Goal: Use online tool/utility: Utilize a website feature to perform a specific function

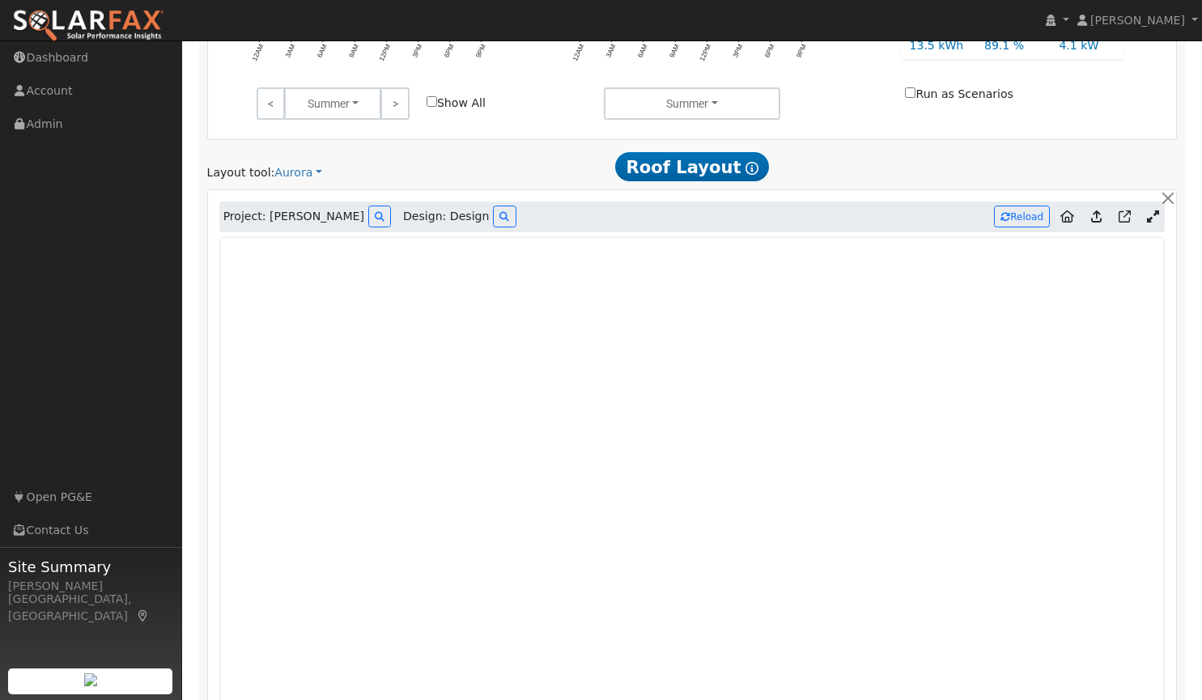
scroll to position [782, 0]
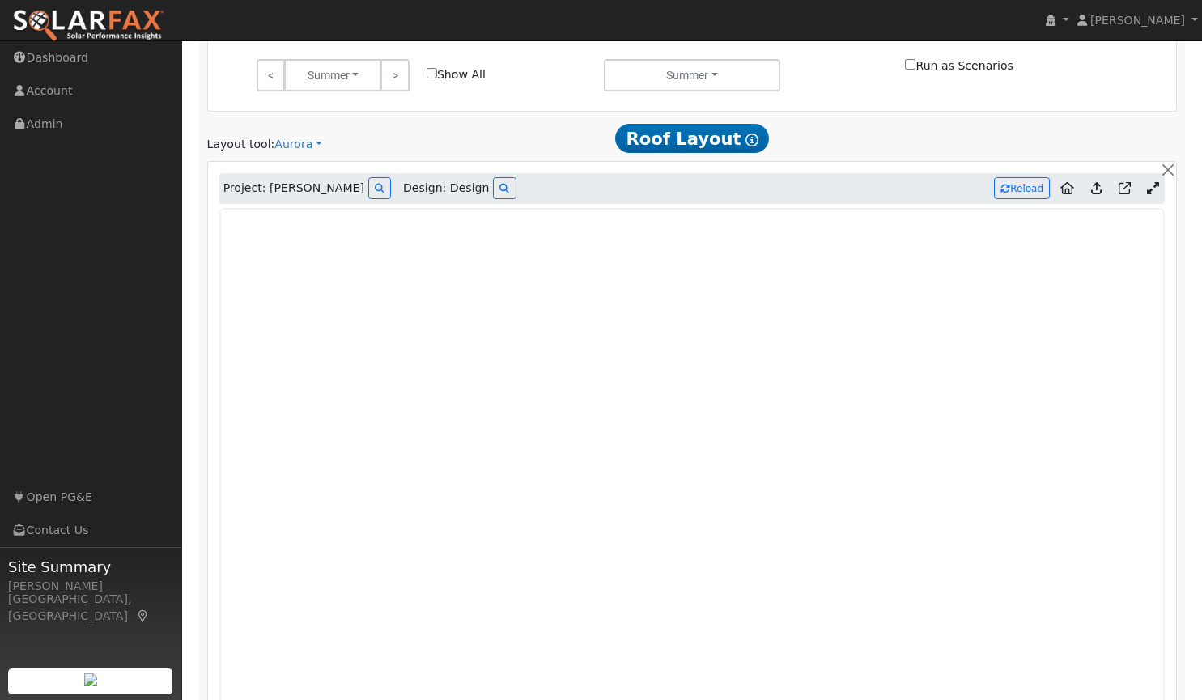
click at [1068, 184] on icon at bounding box center [1067, 188] width 14 height 12
click at [509, 193] on icon at bounding box center [514, 189] width 10 height 10
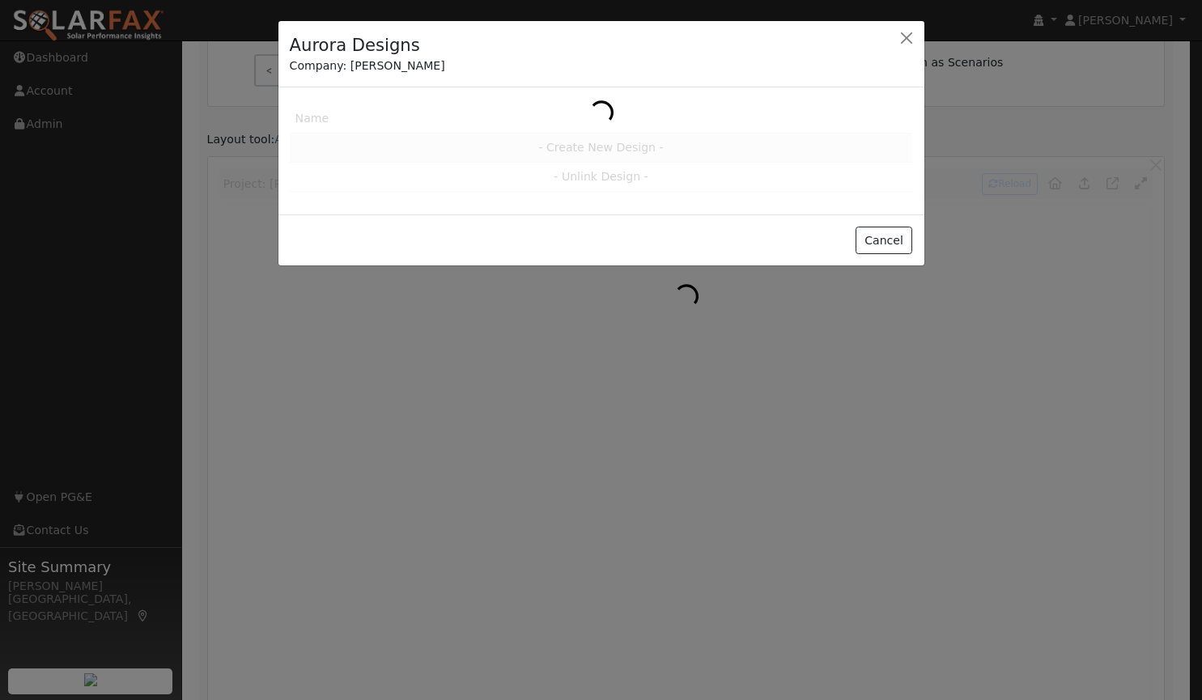
scroll to position [785, 0]
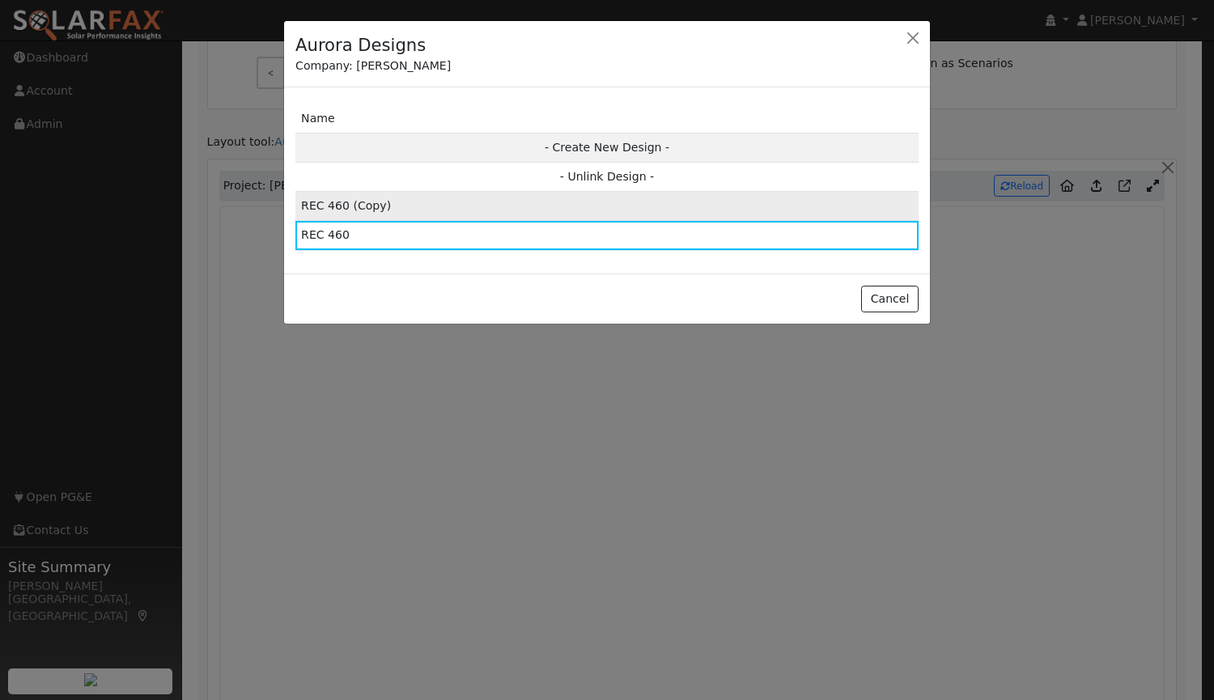
click at [412, 203] on td "REC 460 (Copy)" at bounding box center [606, 206] width 623 height 29
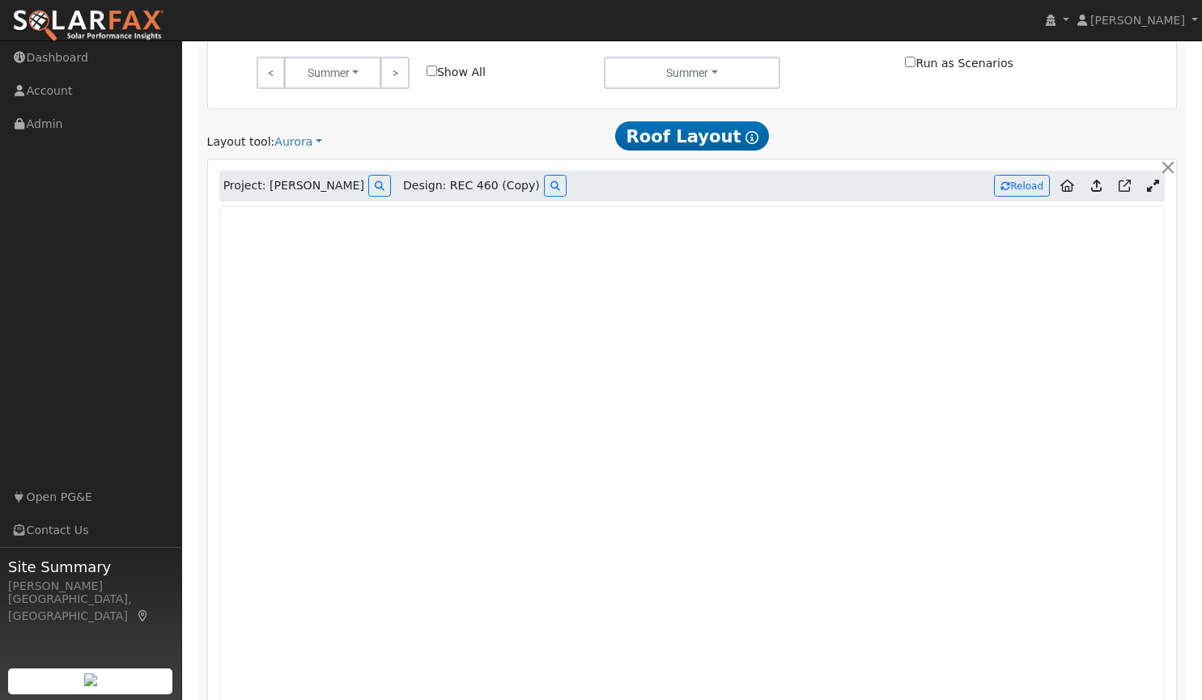
type input "10831"
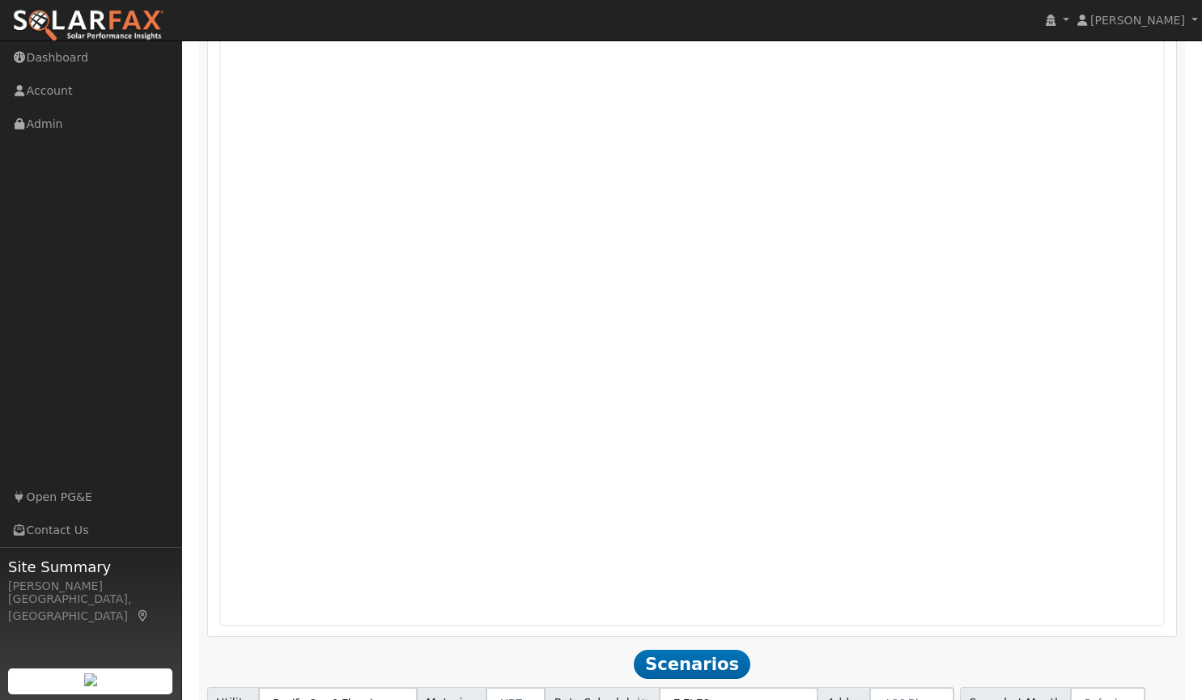
scroll to position [1138, 0]
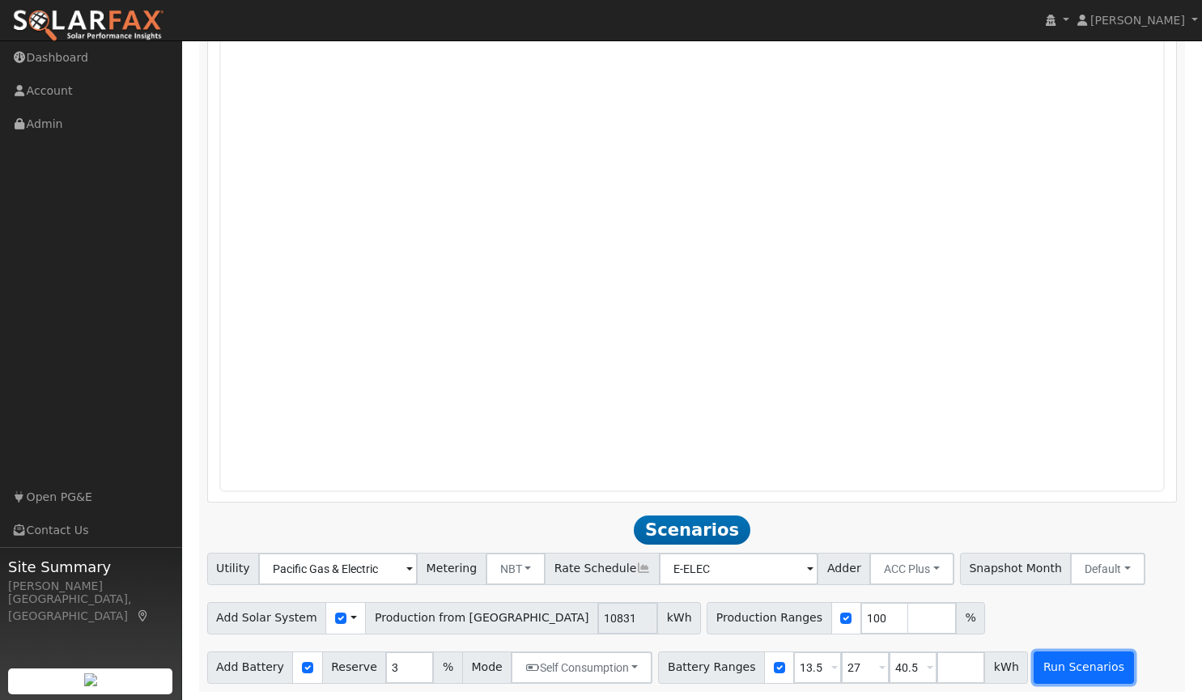
click at [1056, 668] on button "Run Scenarios" at bounding box center [1083, 667] width 100 height 32
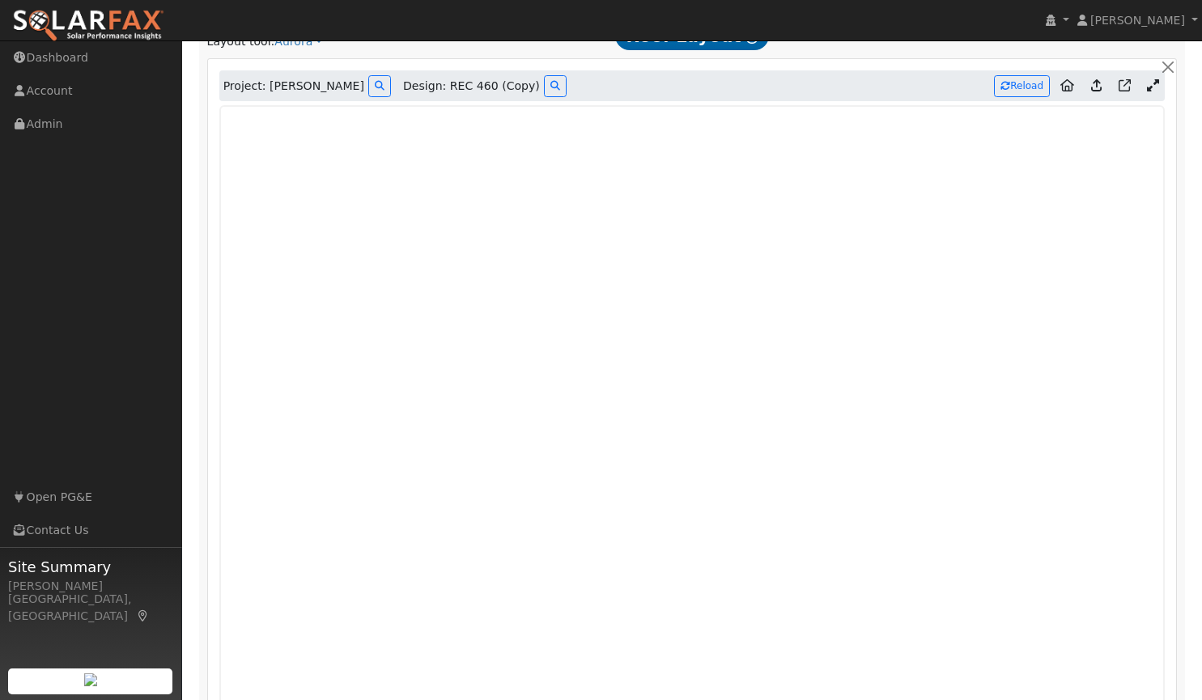
scroll to position [1192, 0]
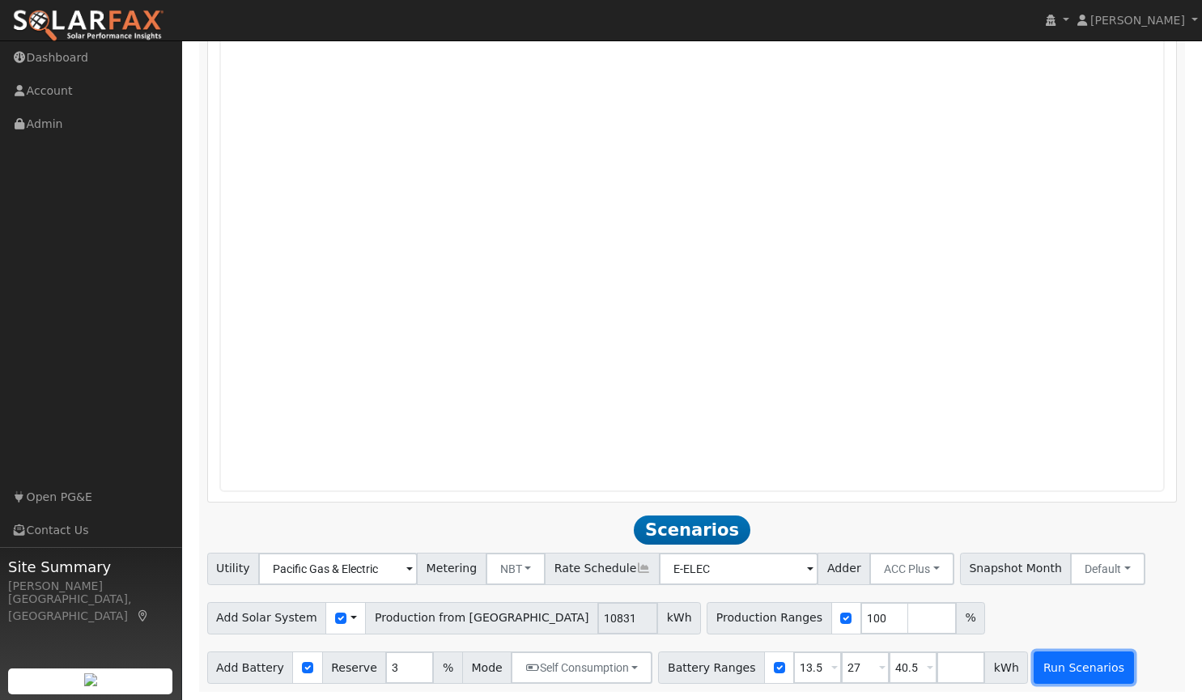
click at [1041, 663] on button "Run Scenarios" at bounding box center [1083, 667] width 100 height 32
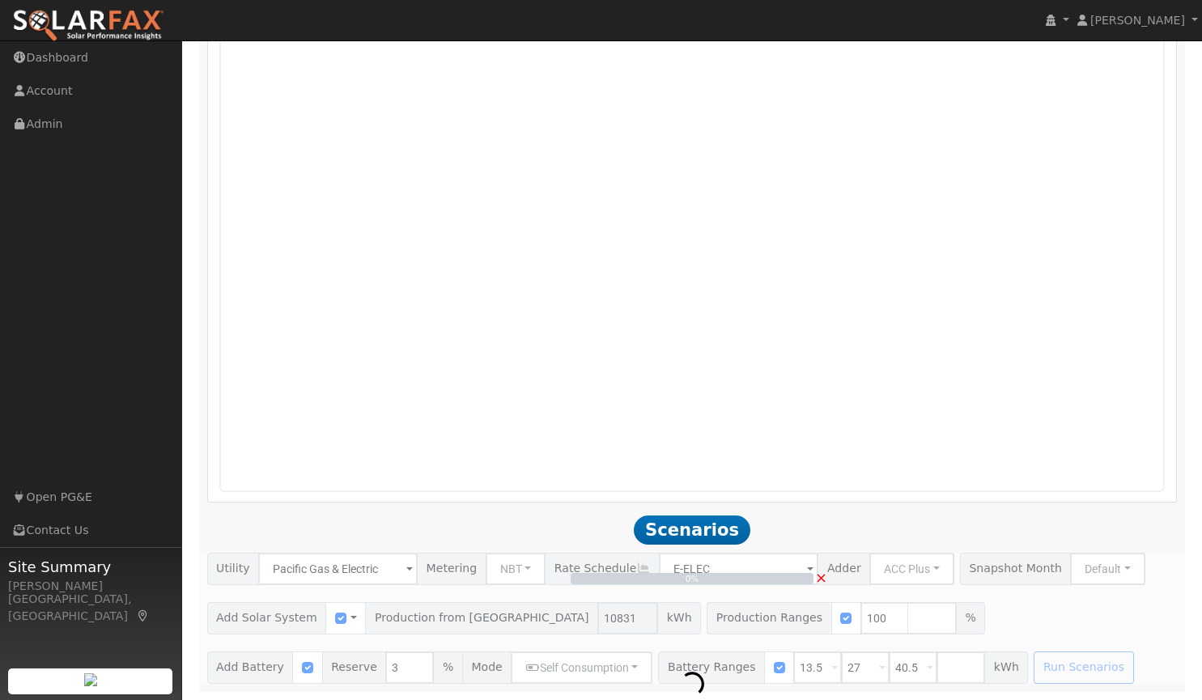
scroll to position [1138, 0]
type input "7.2"
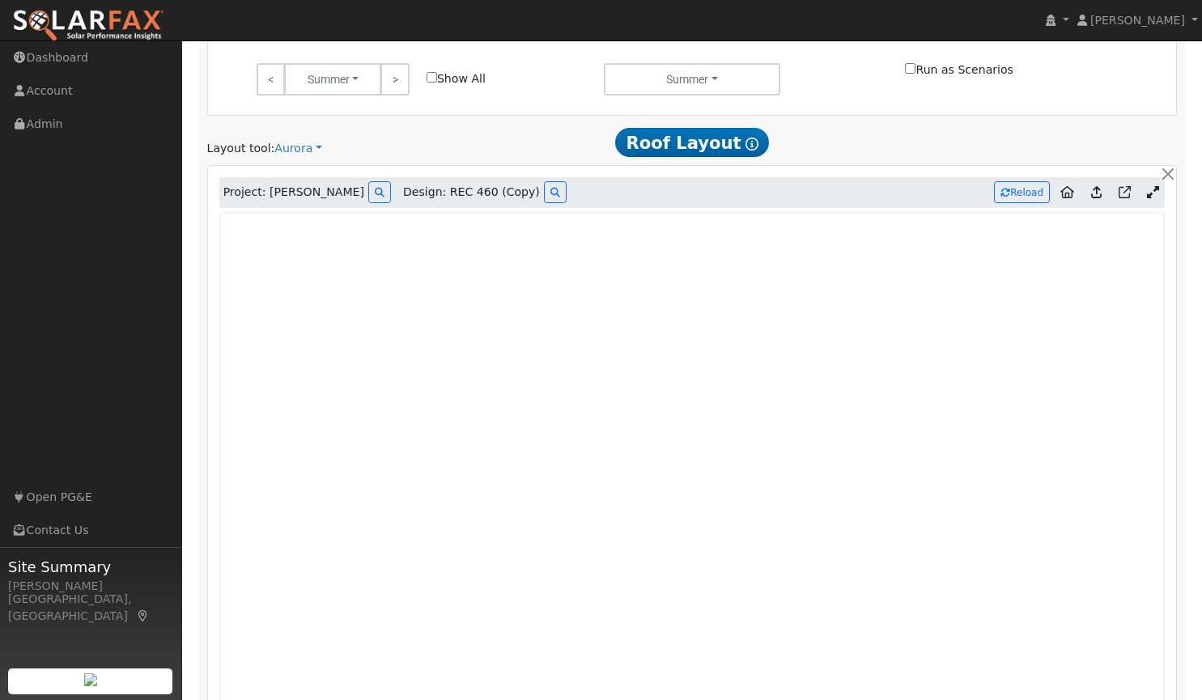
scroll to position [778, 0]
click at [550, 196] on icon at bounding box center [555, 194] width 10 height 10
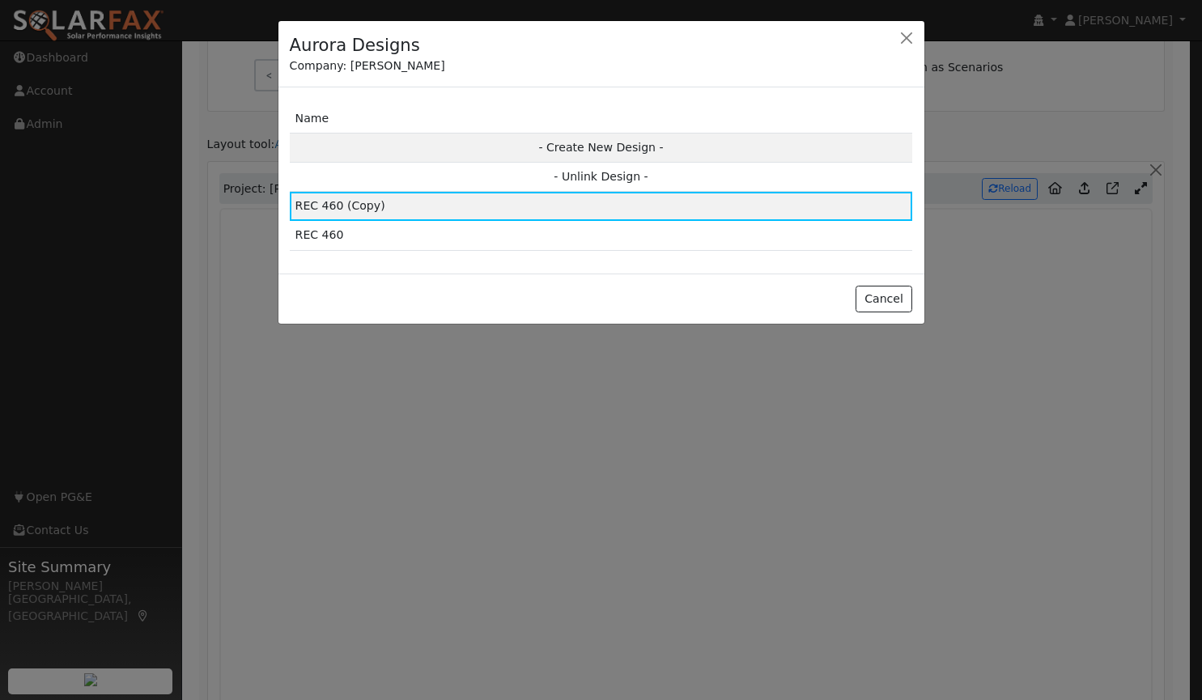
scroll to position [780, 0]
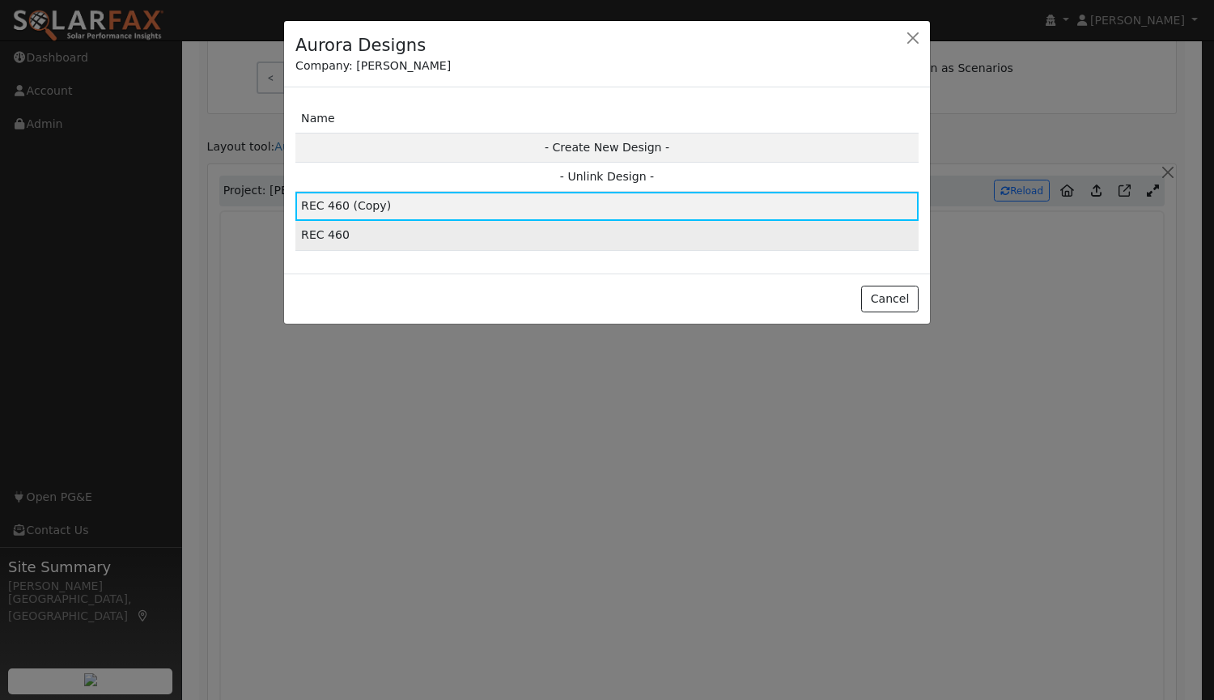
click at [449, 235] on td "REC 460" at bounding box center [606, 235] width 623 height 29
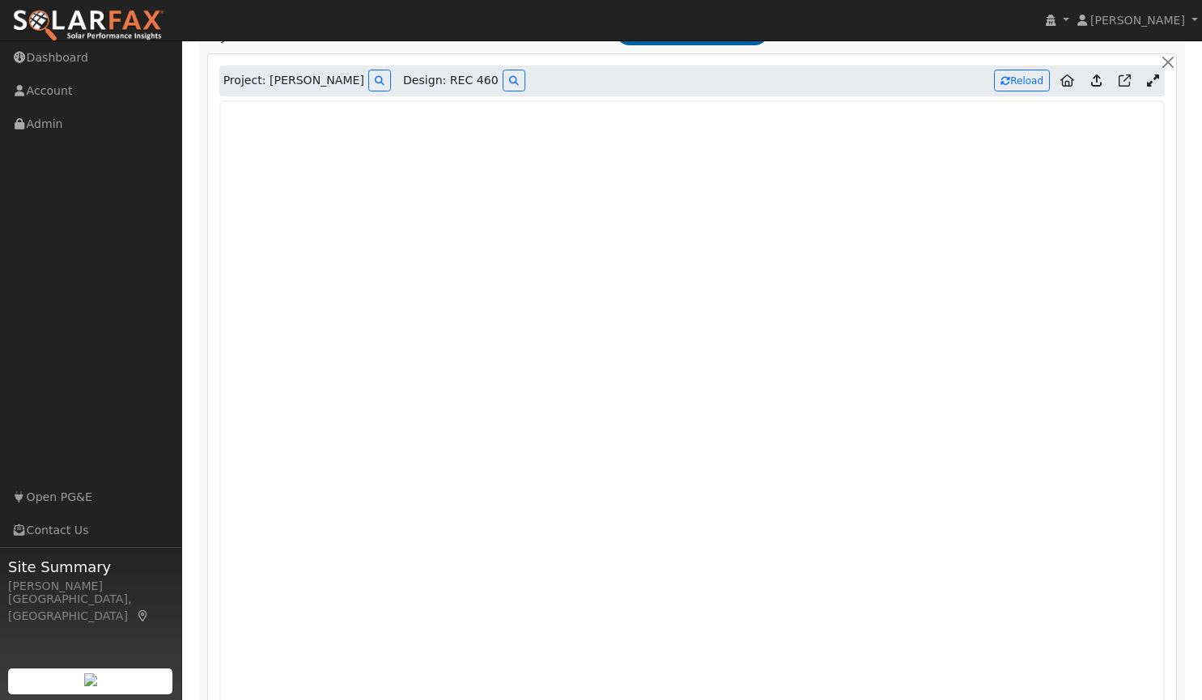
scroll to position [849, 0]
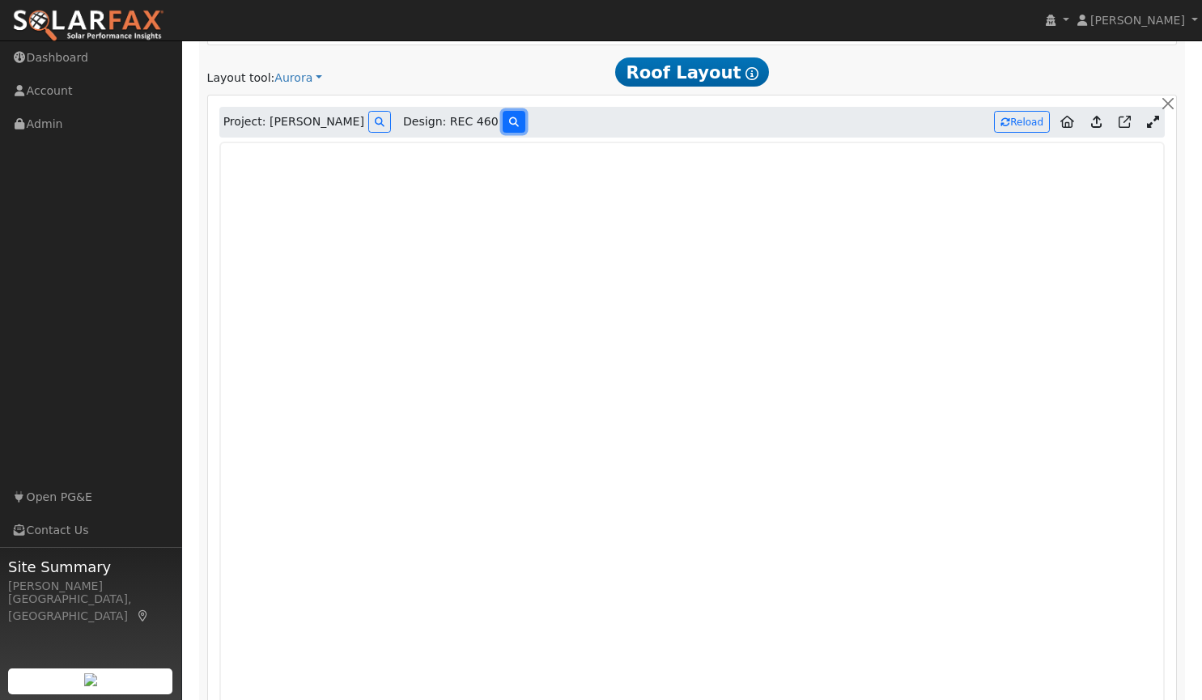
click at [509, 121] on icon at bounding box center [514, 122] width 10 height 10
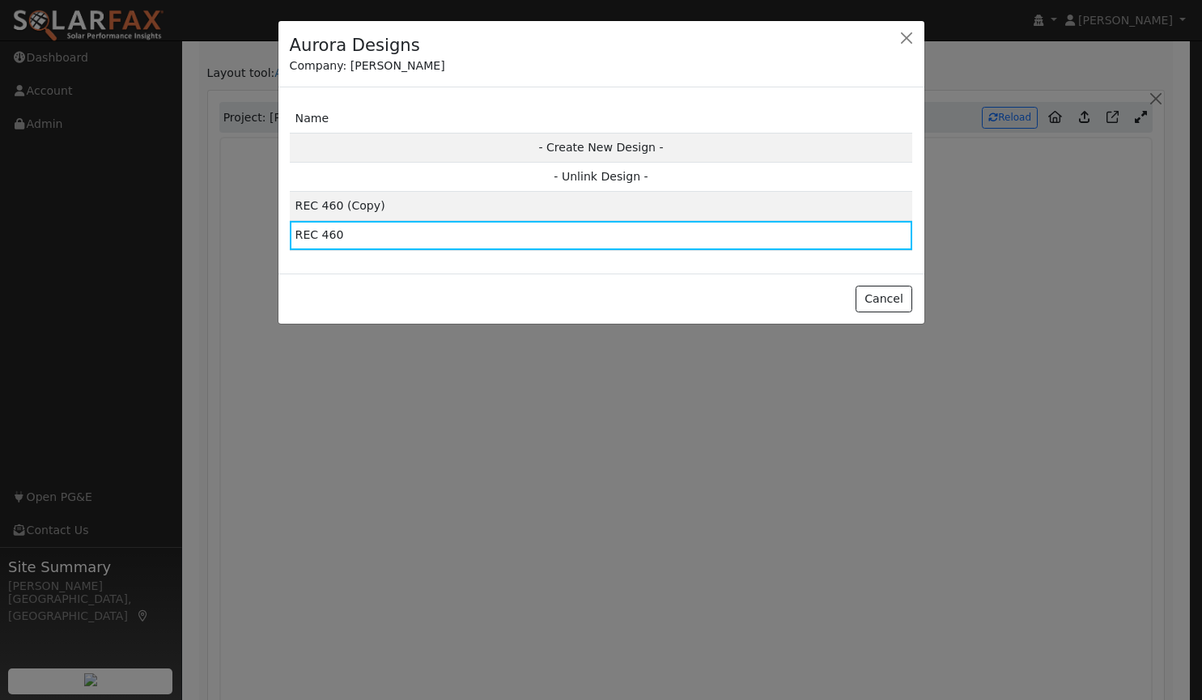
scroll to position [851, 0]
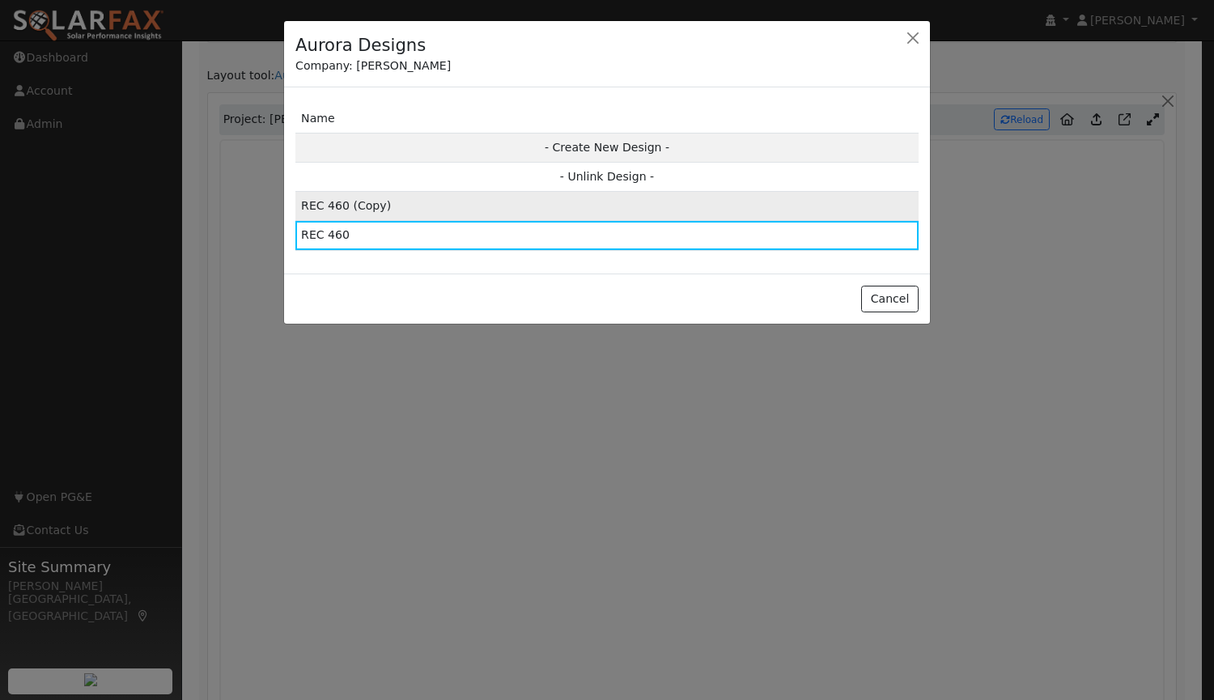
click at [452, 210] on td "REC 460 (Copy)" at bounding box center [606, 206] width 623 height 29
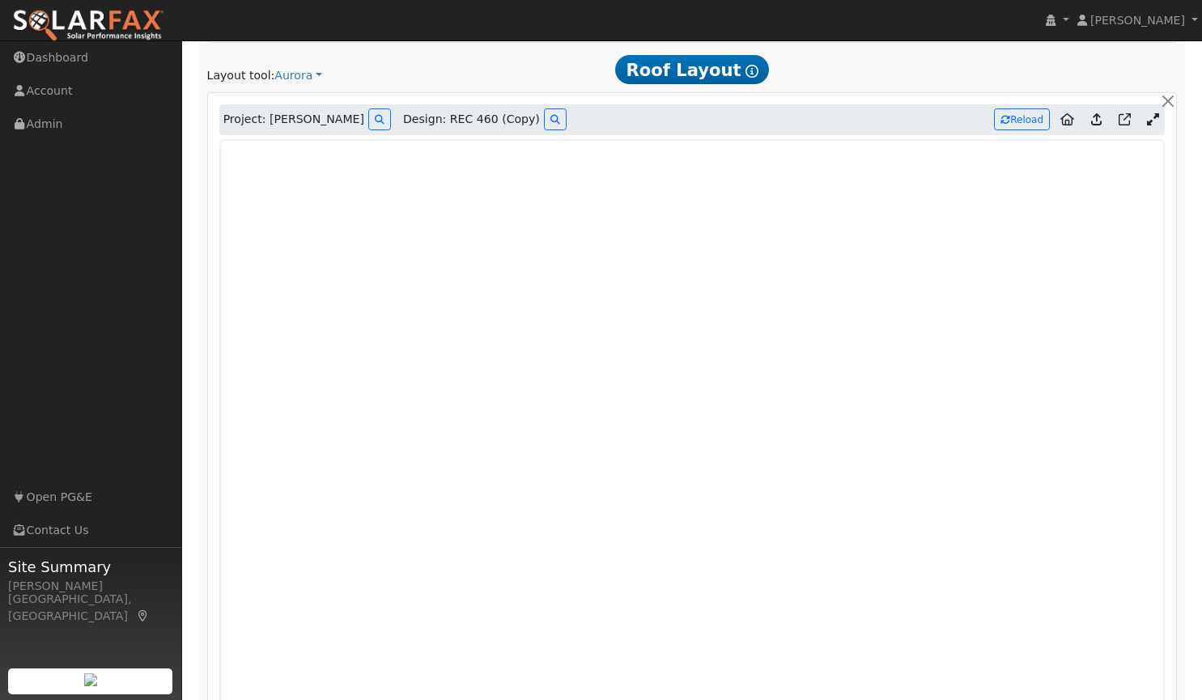
type input "10831"
